Goal: Find specific page/section: Find specific page/section

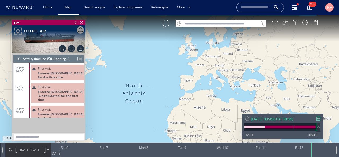
scroll to position [2220, 0]
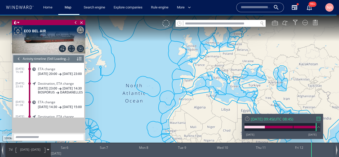
drag, startPoint x: 224, startPoint y: 60, endPoint x: 217, endPoint y: 72, distance: 13.0
click at [217, 72] on canvas "Map" at bounding box center [169, 83] width 339 height 137
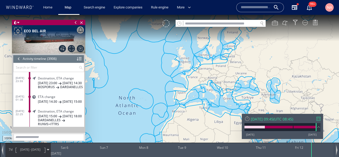
click at [17, 62] on div at bounding box center [19, 59] width 6 height 8
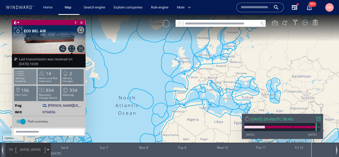
click at [21, 70] on span at bounding box center [17, 74] width 8 height 8
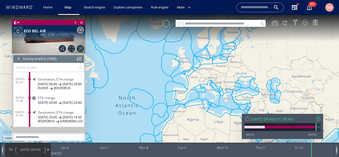
scroll to position [56960, 0]
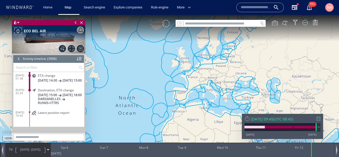
click at [204, 26] on input "text" at bounding box center [221, 23] width 75 height 7
paste input "*********"
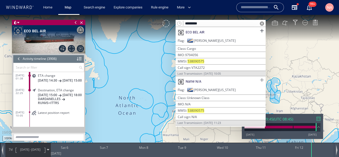
type input "*********"
click at [261, 80] on span at bounding box center [262, 80] width 7 height 7
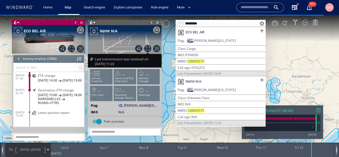
click at [263, 23] on span at bounding box center [262, 23] width 4 height 4
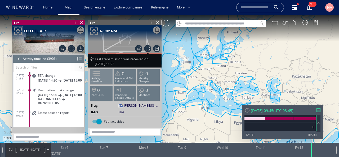
click at [97, 76] on span at bounding box center [93, 74] width 8 height 8
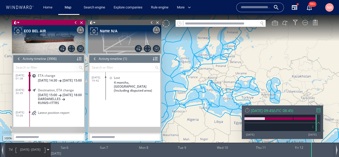
click at [94, 59] on div at bounding box center [95, 59] width 6 height 8
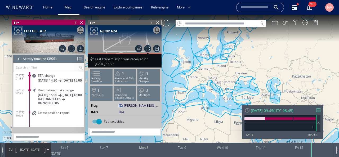
click at [18, 59] on div at bounding box center [19, 59] width 6 height 8
